Goal: Task Accomplishment & Management: Complete application form

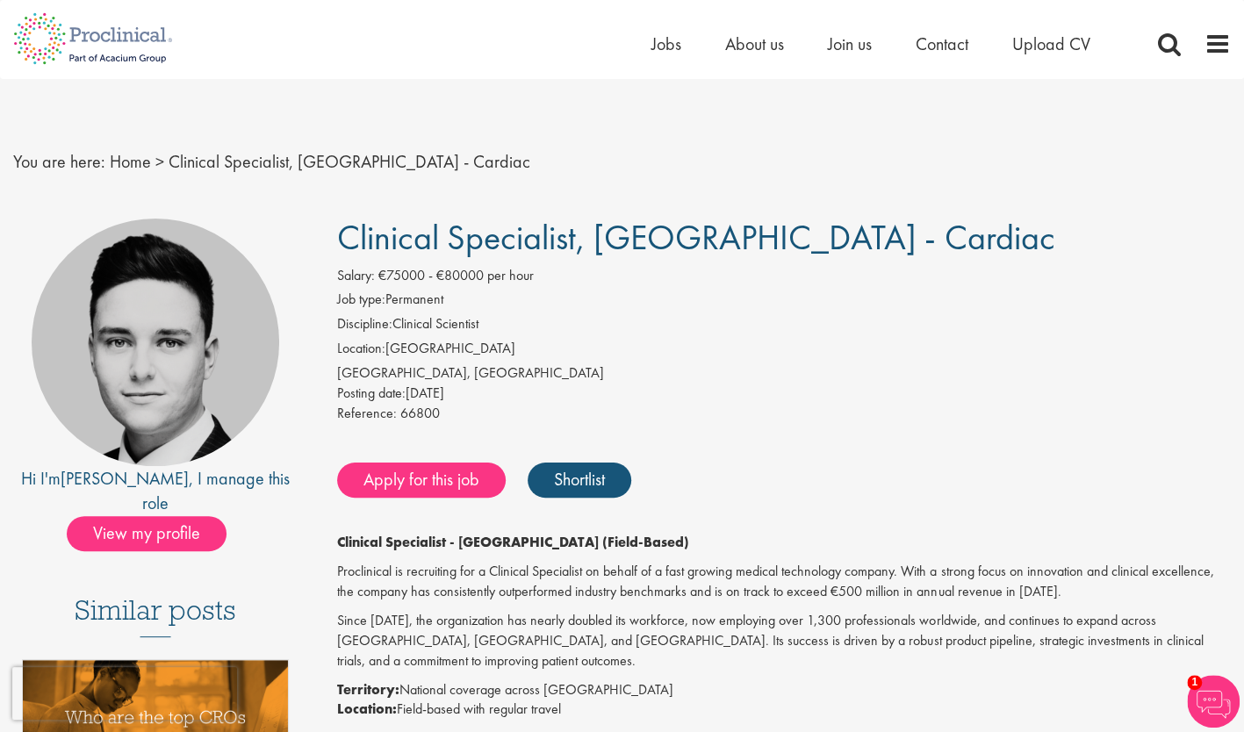
drag, startPoint x: 325, startPoint y: 235, endPoint x: 901, endPoint y: 239, distance: 576.7
copy span "Clinical Specialist, [GEOGRAPHIC_DATA] - Cardiac"
click at [624, 342] on li "Location: [GEOGRAPHIC_DATA]" at bounding box center [783, 351] width 893 height 25
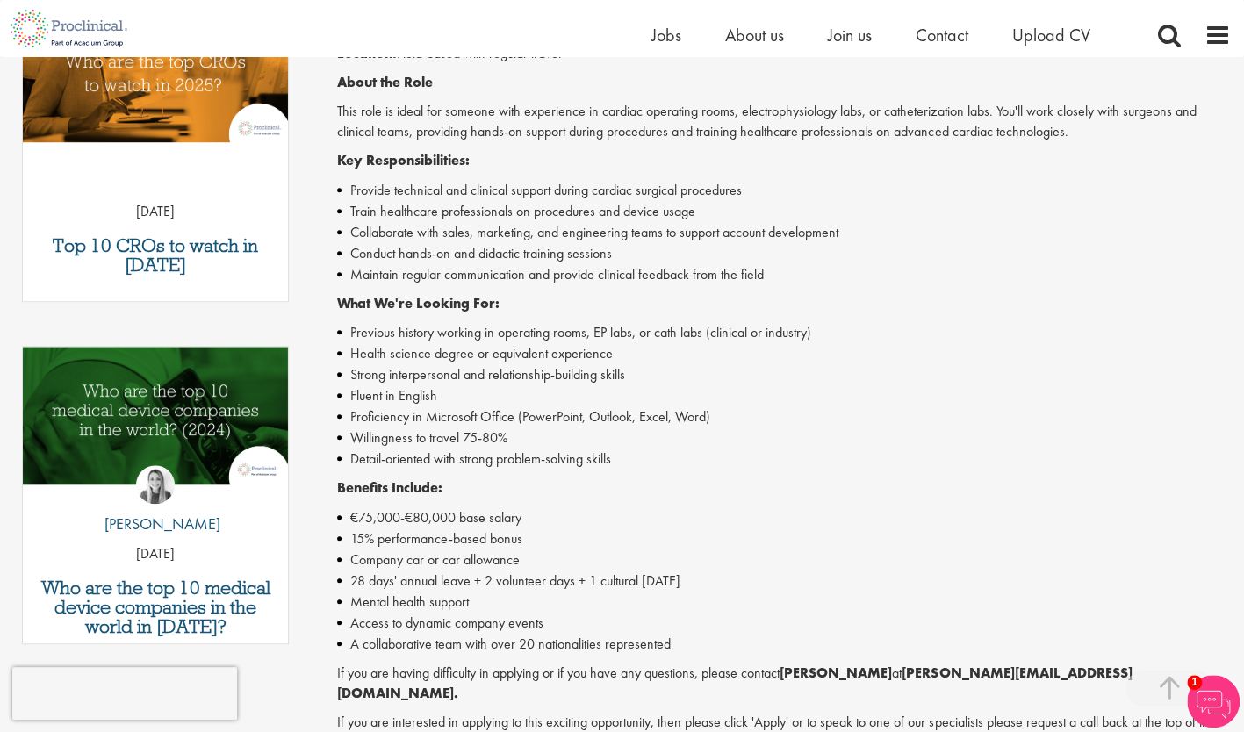
scroll to position [635, 0]
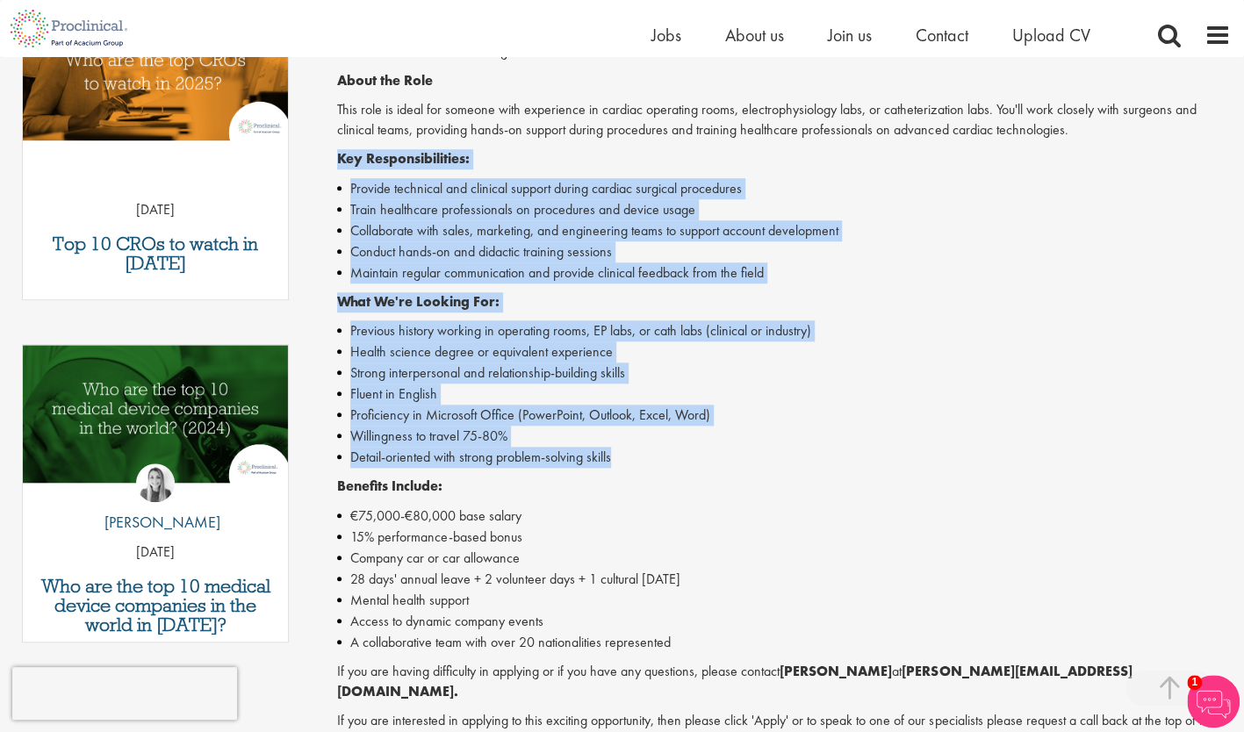
drag, startPoint x: 330, startPoint y: 139, endPoint x: 635, endPoint y: 444, distance: 432.0
click at [635, 444] on div "Clinical Specialist, [GEOGRAPHIC_DATA] - Cardiac Salary: €75000 - €80000 per ho…" at bounding box center [777, 325] width 933 height 1528
copy div "Key Responsibilities: Provide technical and clinical support during cardiac sur…"
click at [782, 405] on li "Proficiency in Microsoft Office (PowerPoint, Outlook, Excel, Word)" at bounding box center [783, 415] width 893 height 21
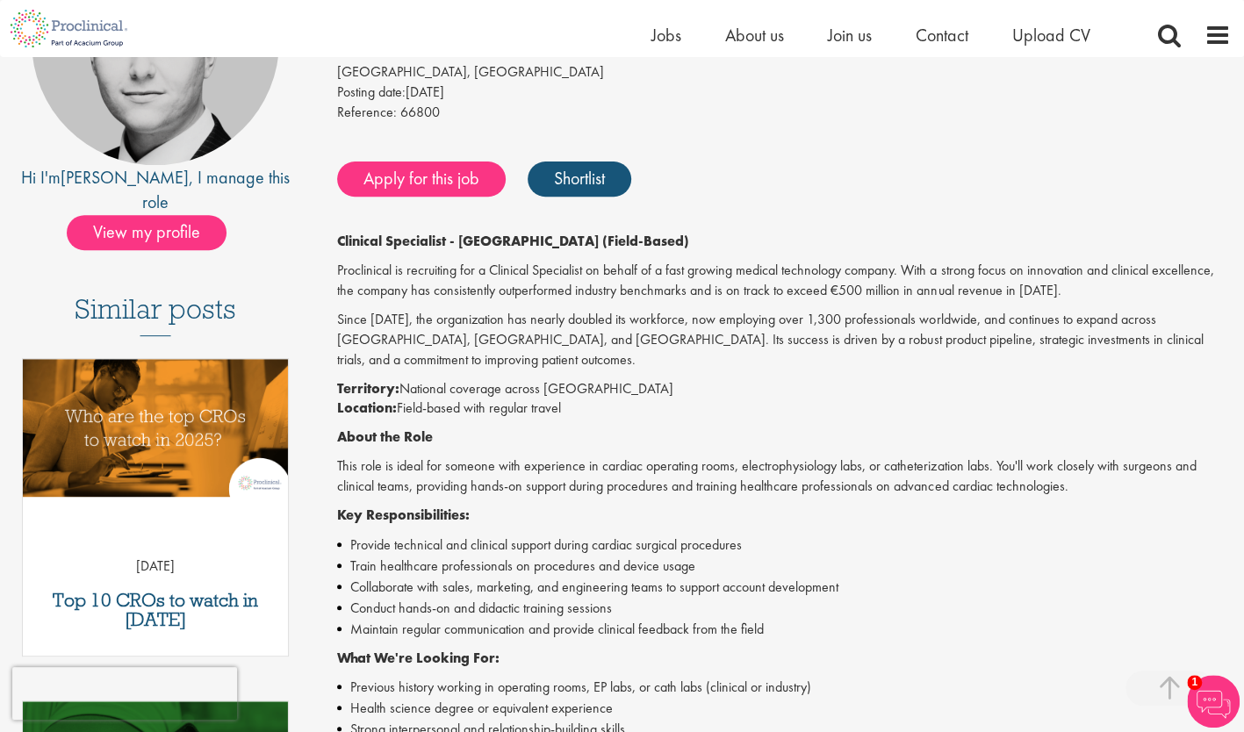
scroll to position [0, 0]
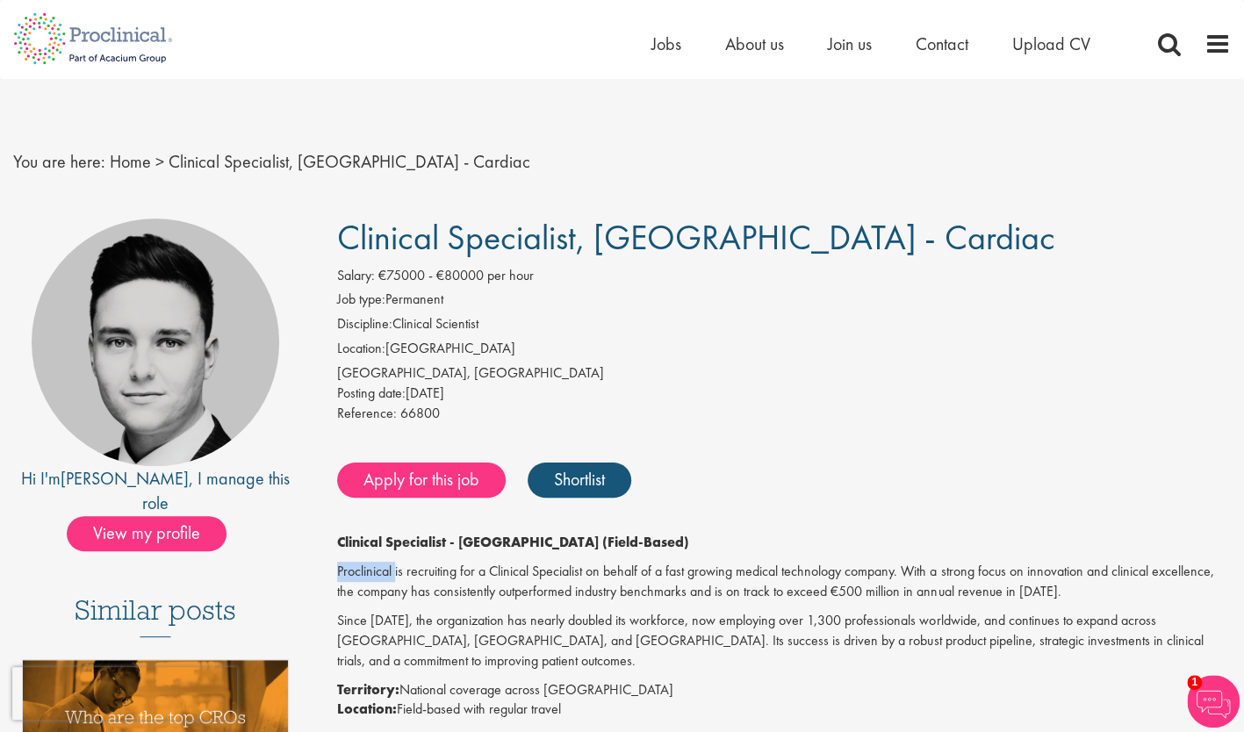
drag, startPoint x: 396, startPoint y: 572, endPoint x: 333, endPoint y: 571, distance: 63.2
copy p "Proclinical"
click at [554, 633] on p "Since [DATE], the organization has nearly doubled its workforce, now employing …" at bounding box center [783, 641] width 893 height 61
click at [702, 341] on li "Location: [GEOGRAPHIC_DATA]" at bounding box center [783, 351] width 893 height 25
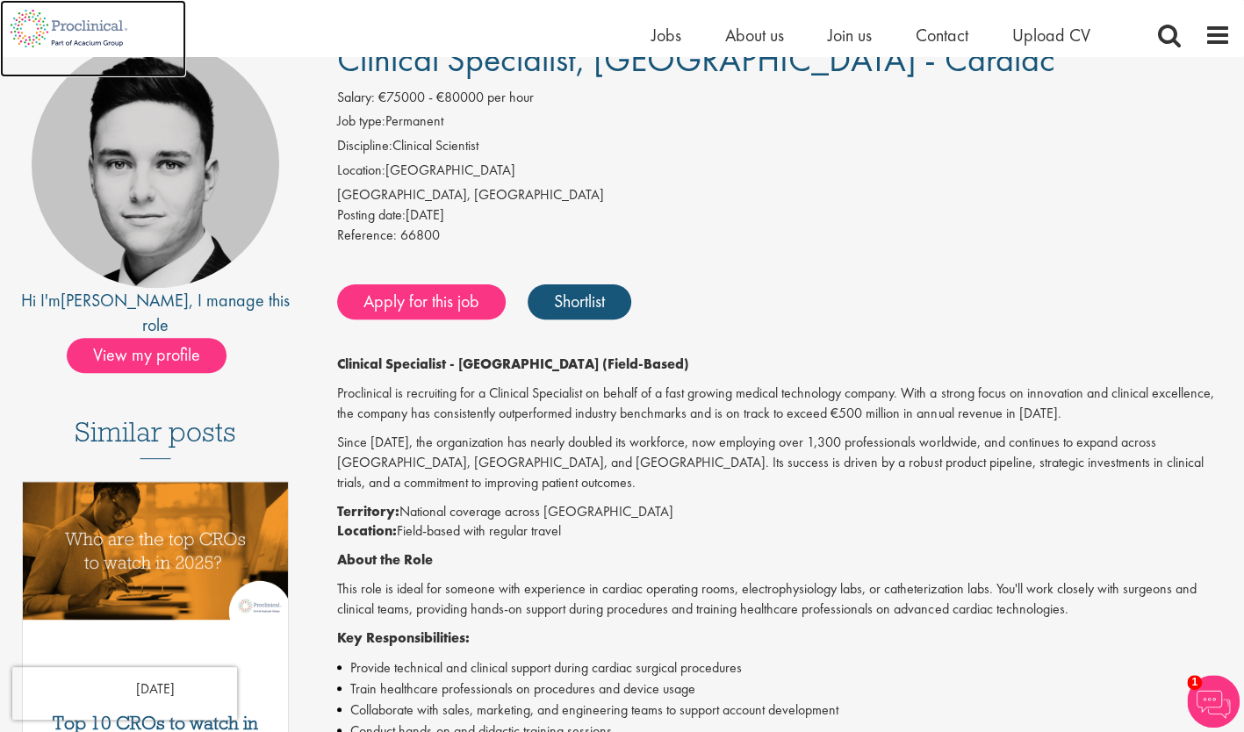
scroll to position [159, 0]
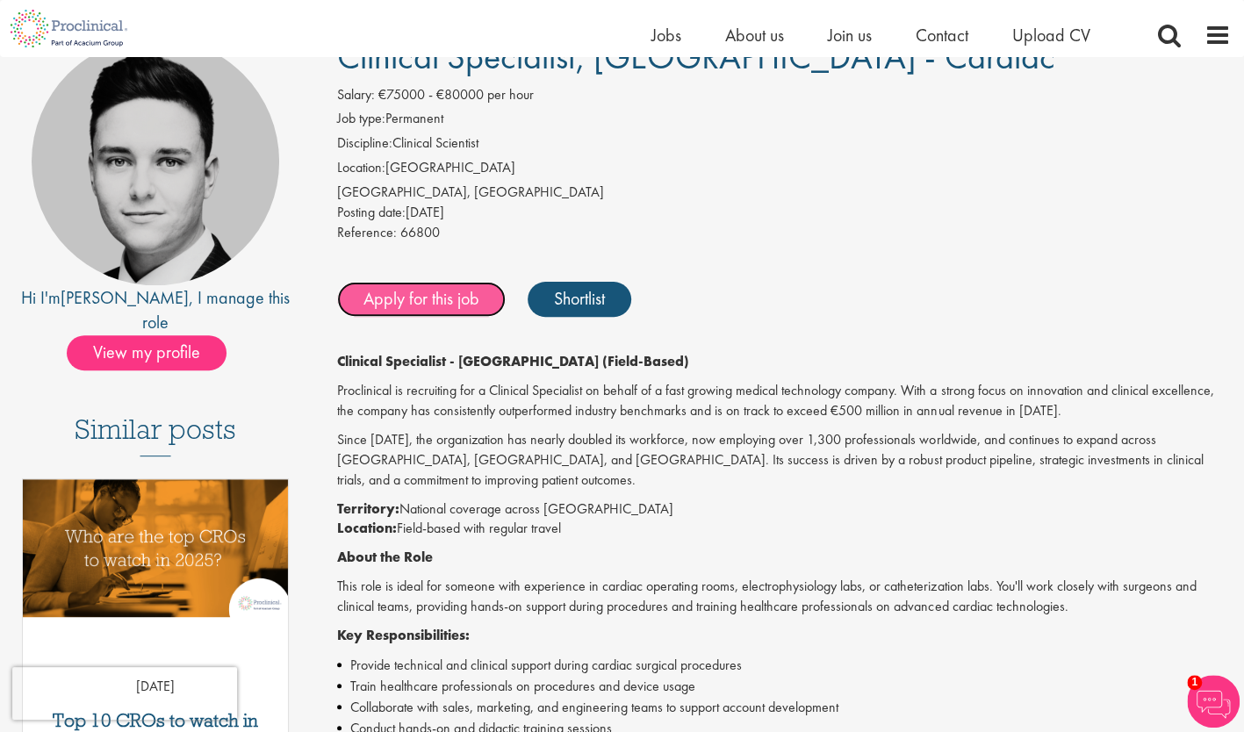
click at [445, 293] on link "Apply for this job" at bounding box center [421, 299] width 169 height 35
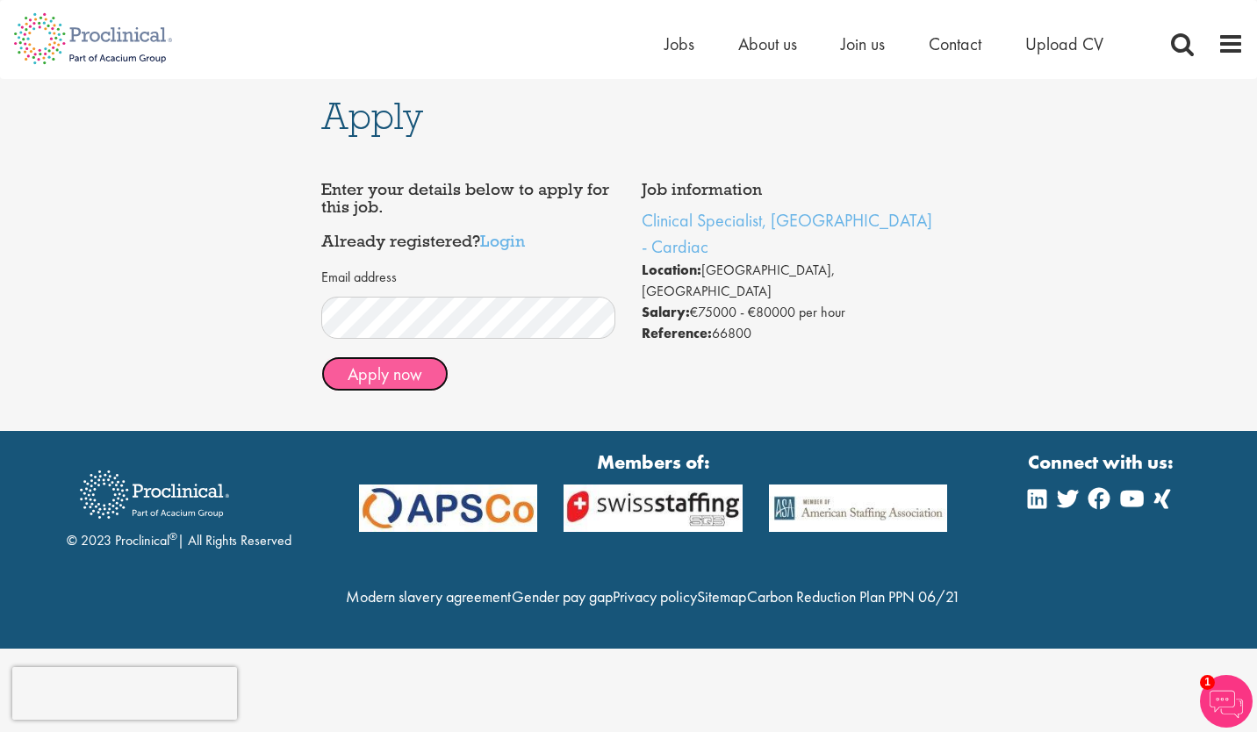
click at [405, 382] on button "Apply now" at bounding box center [384, 373] width 127 height 35
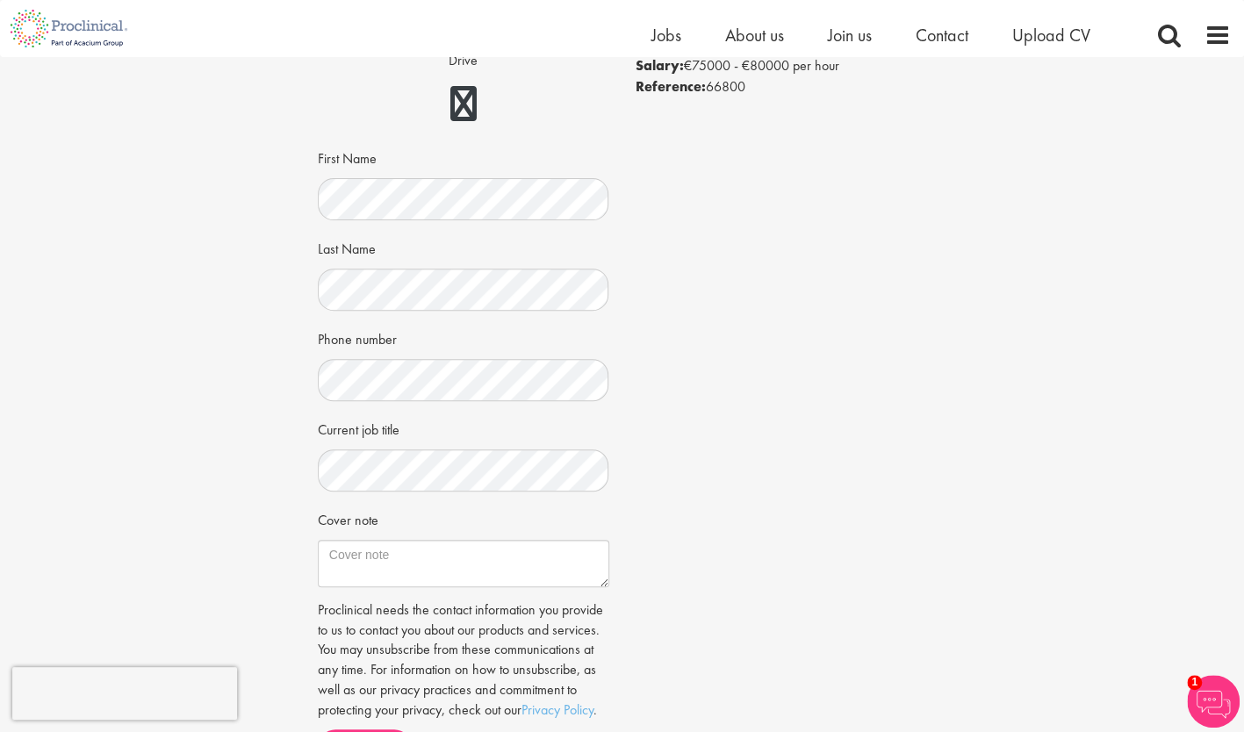
scroll to position [319, 0]
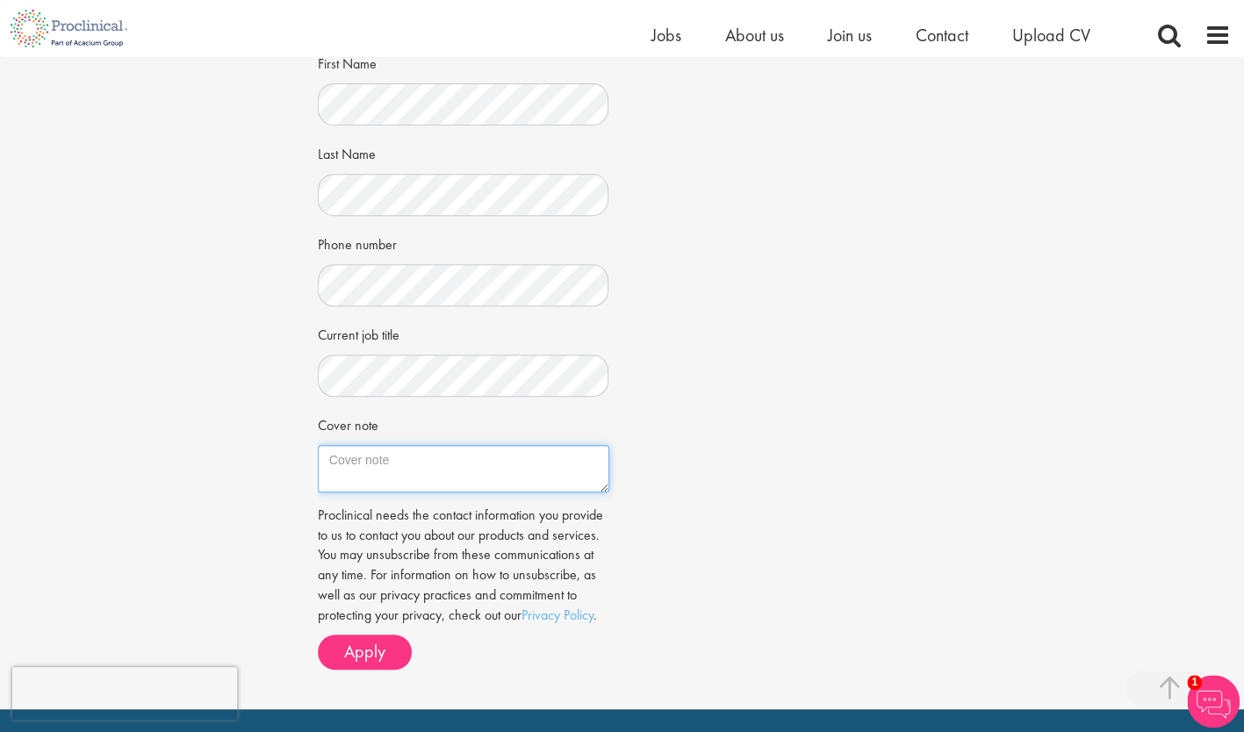
click at [455, 485] on textarea "Cover note" at bounding box center [463, 468] width 291 height 47
paste textarea "Dear Hiring Manager, I am excited to apply for the Clinical Specialist, Germany…"
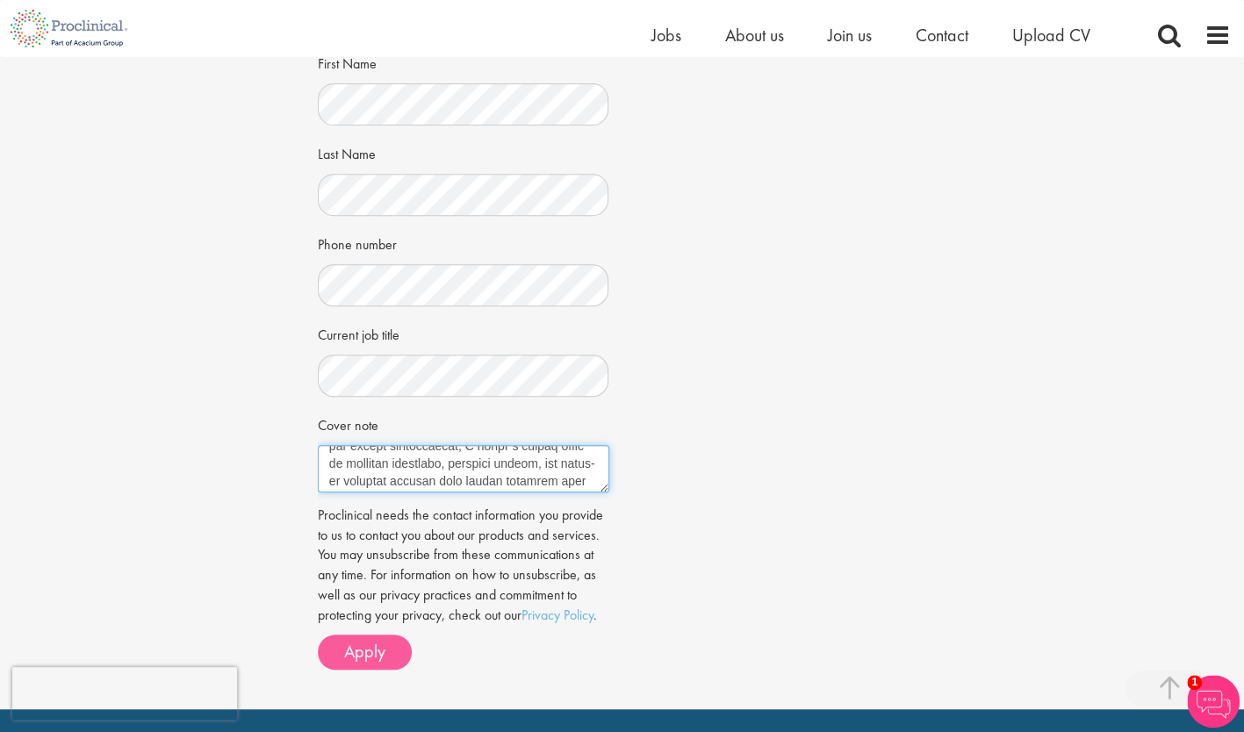
type textarea "Dear Hiring Manager, I am excited to apply for the Clinical Specialist, Germany…"
click at [380, 659] on span "Apply" at bounding box center [364, 651] width 41 height 23
